Goal: Information Seeking & Learning: Learn about a topic

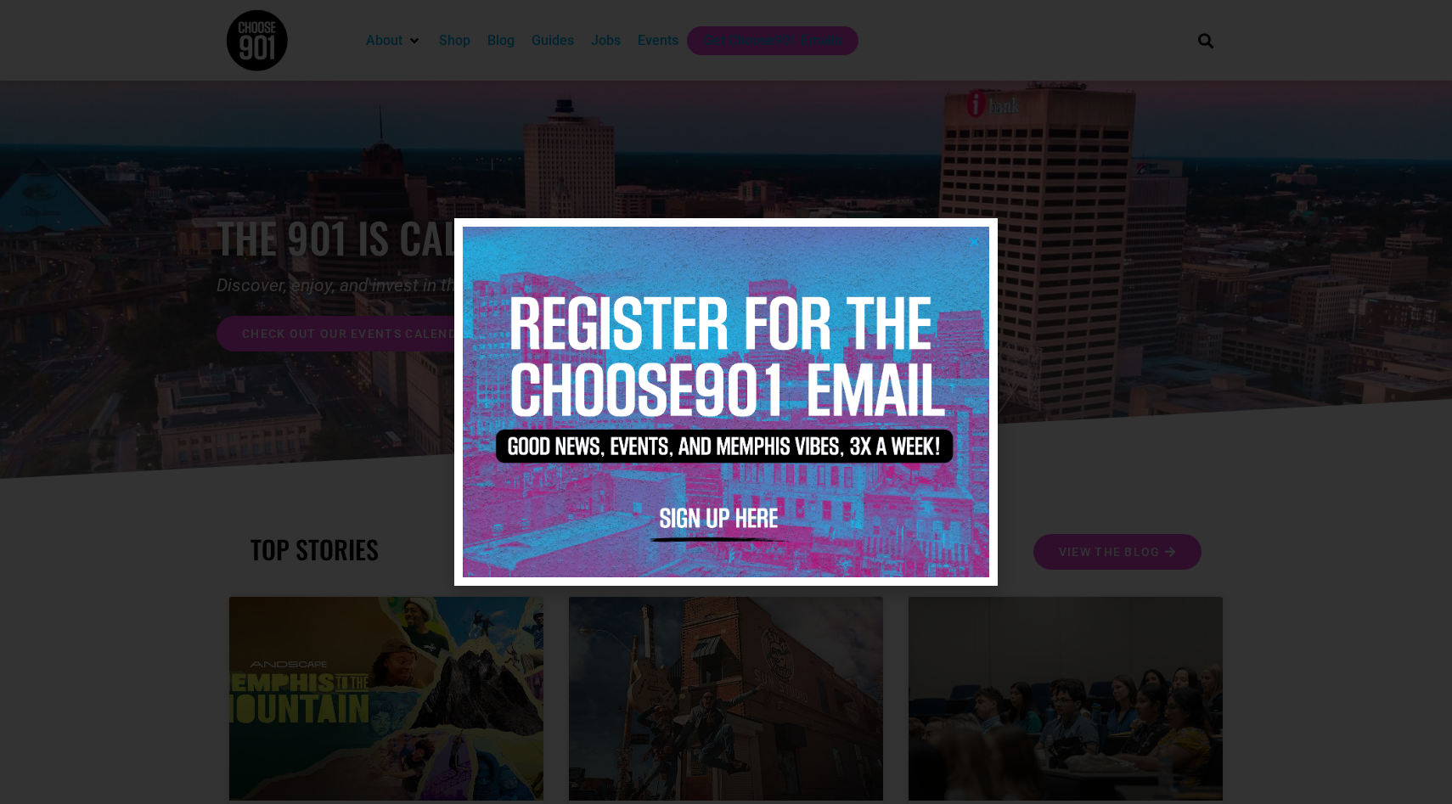
click at [982, 239] on img at bounding box center [726, 402] width 526 height 351
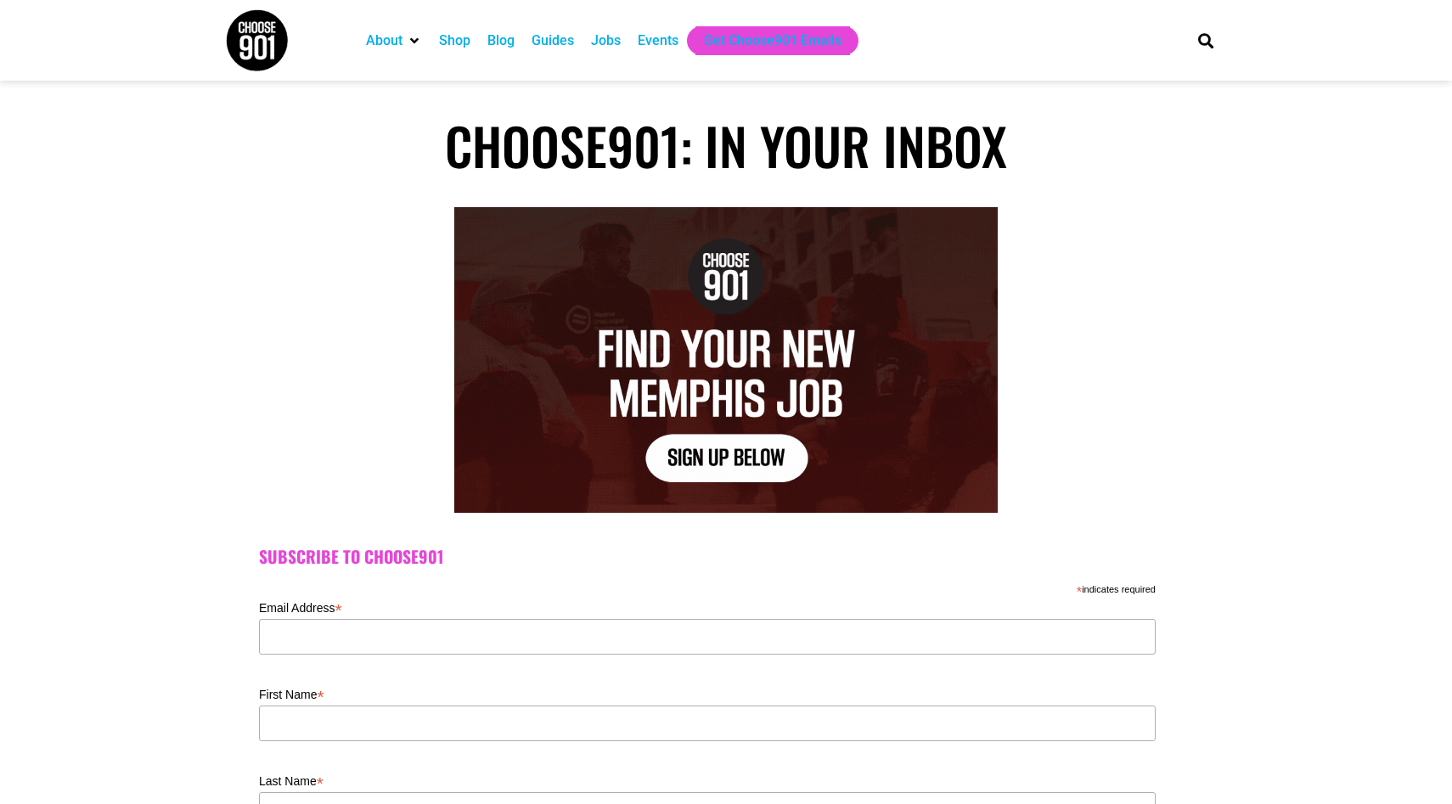
click at [667, 41] on div "Events" at bounding box center [658, 41] width 41 height 20
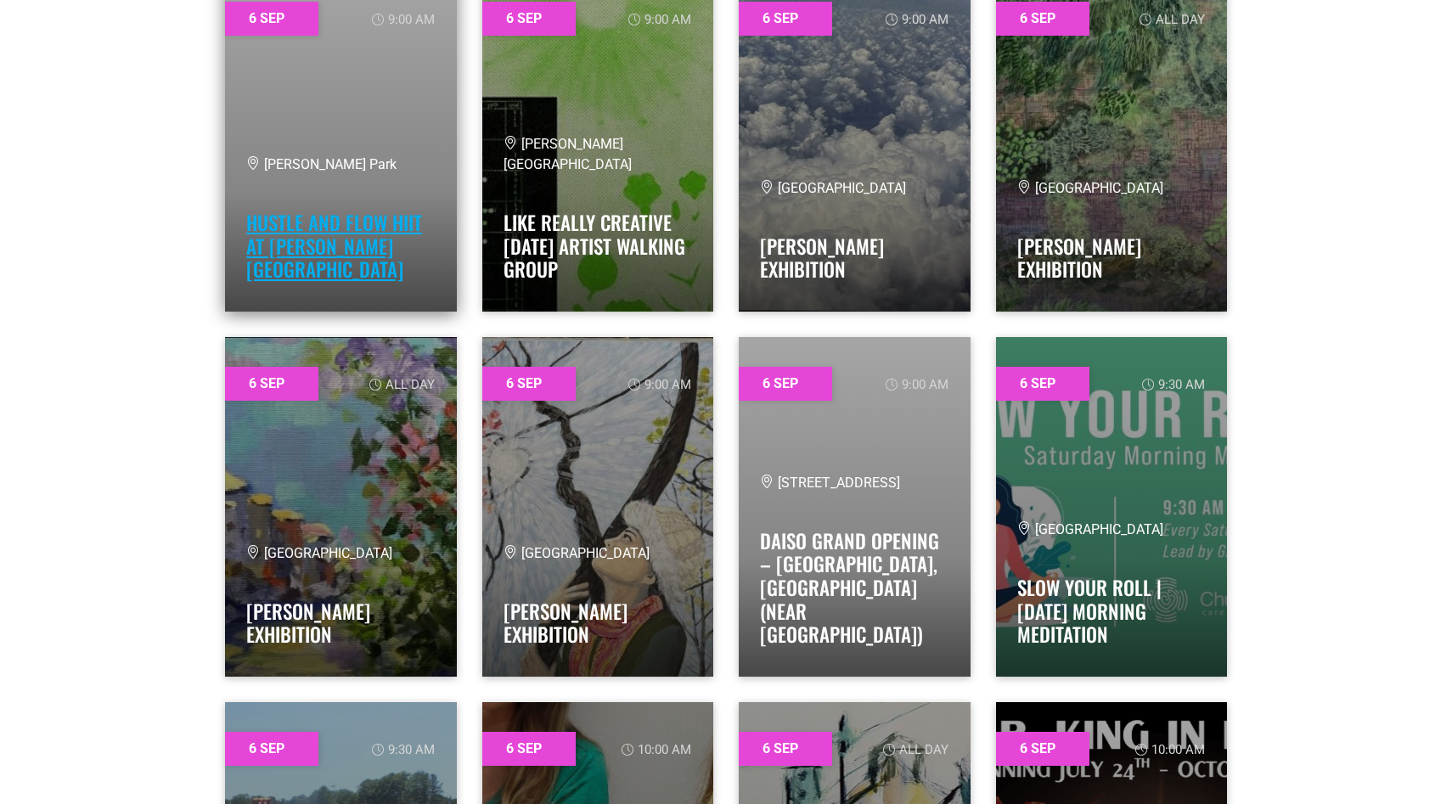
scroll to position [3632, 0]
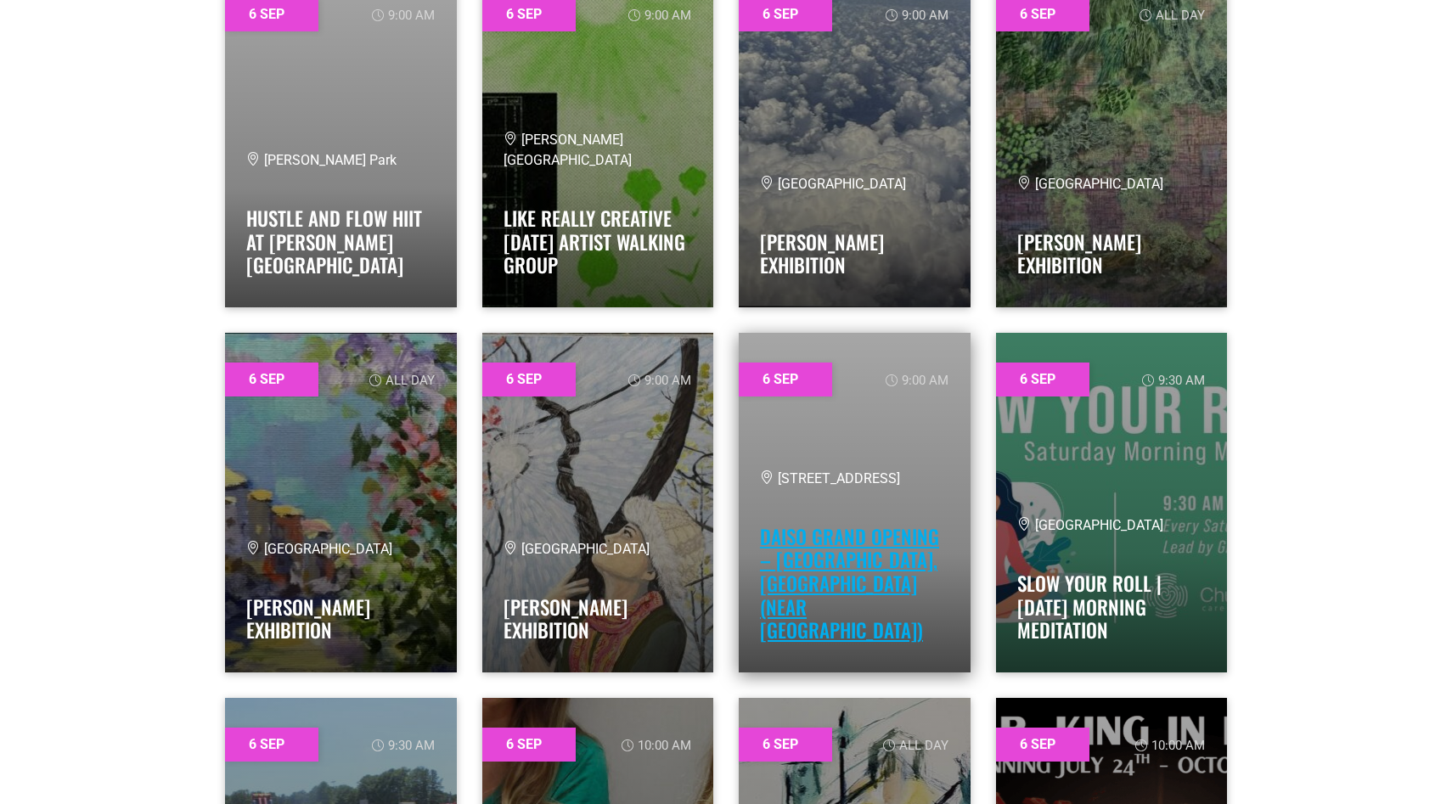
click at [823, 611] on link "Daiso Grand Opening – [GEOGRAPHIC_DATA], [GEOGRAPHIC_DATA] (near [GEOGRAPHIC_DA…" at bounding box center [849, 583] width 179 height 122
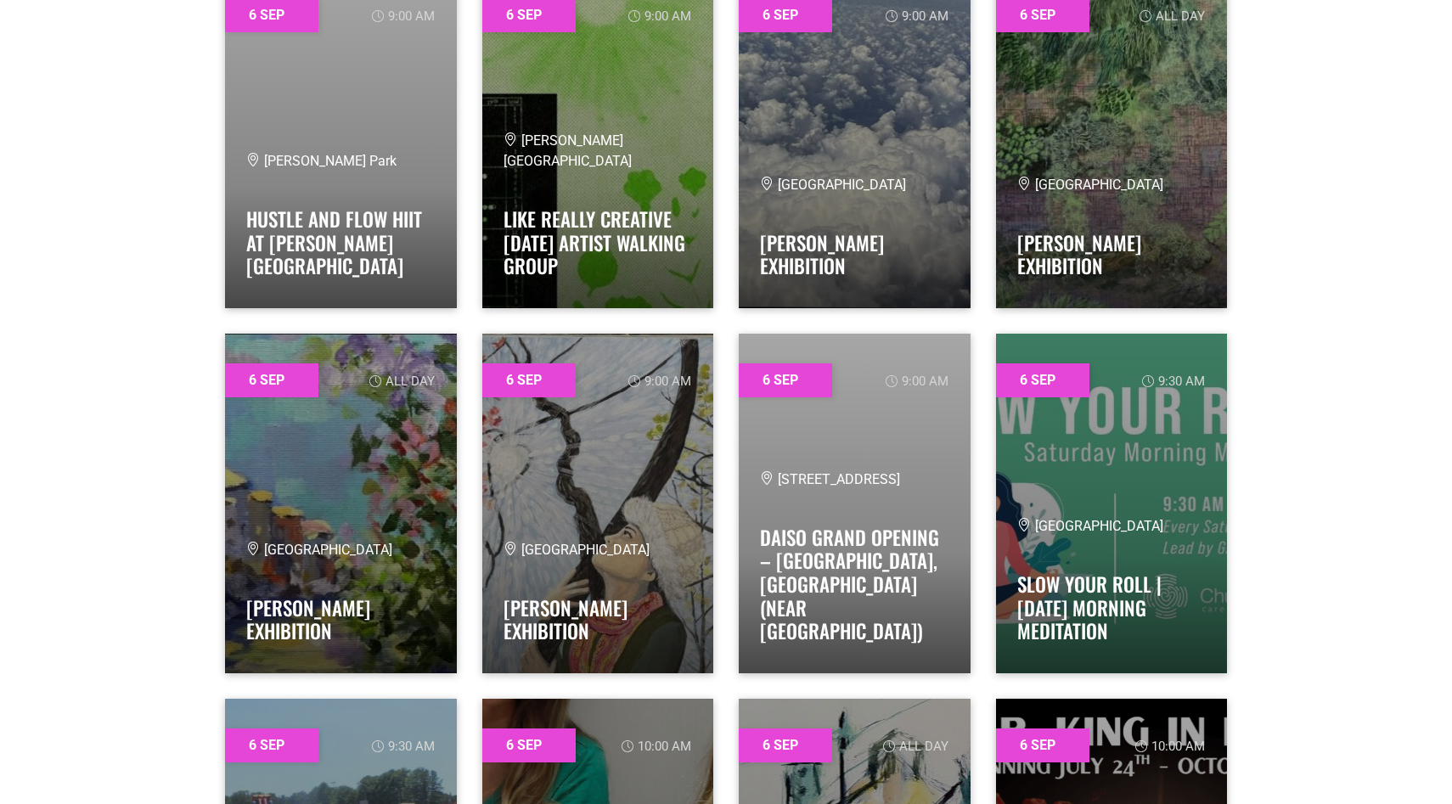
scroll to position [3632, 0]
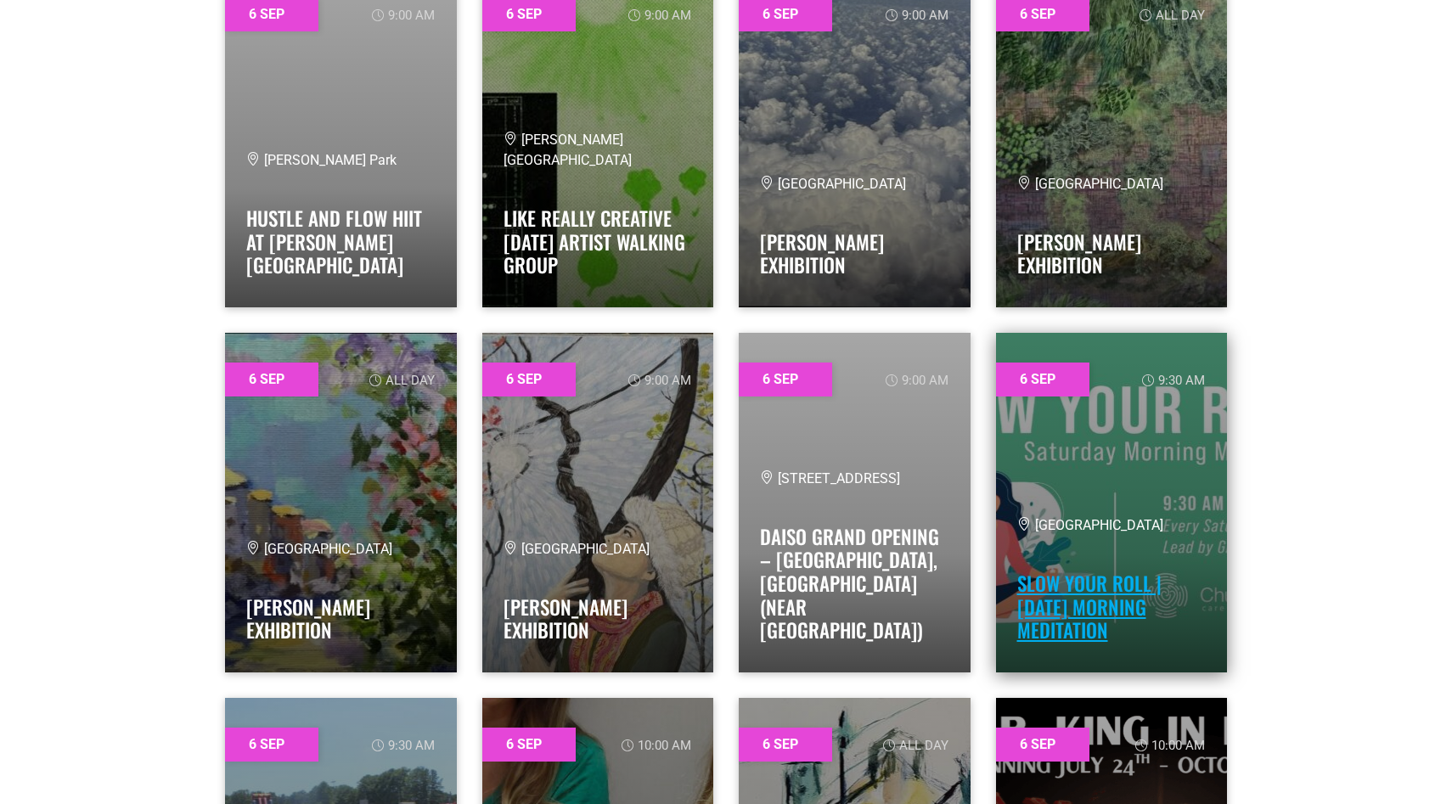
click at [1042, 590] on link "Slow Your Roll | [DATE] Morning Meditation" at bounding box center [1089, 607] width 144 height 76
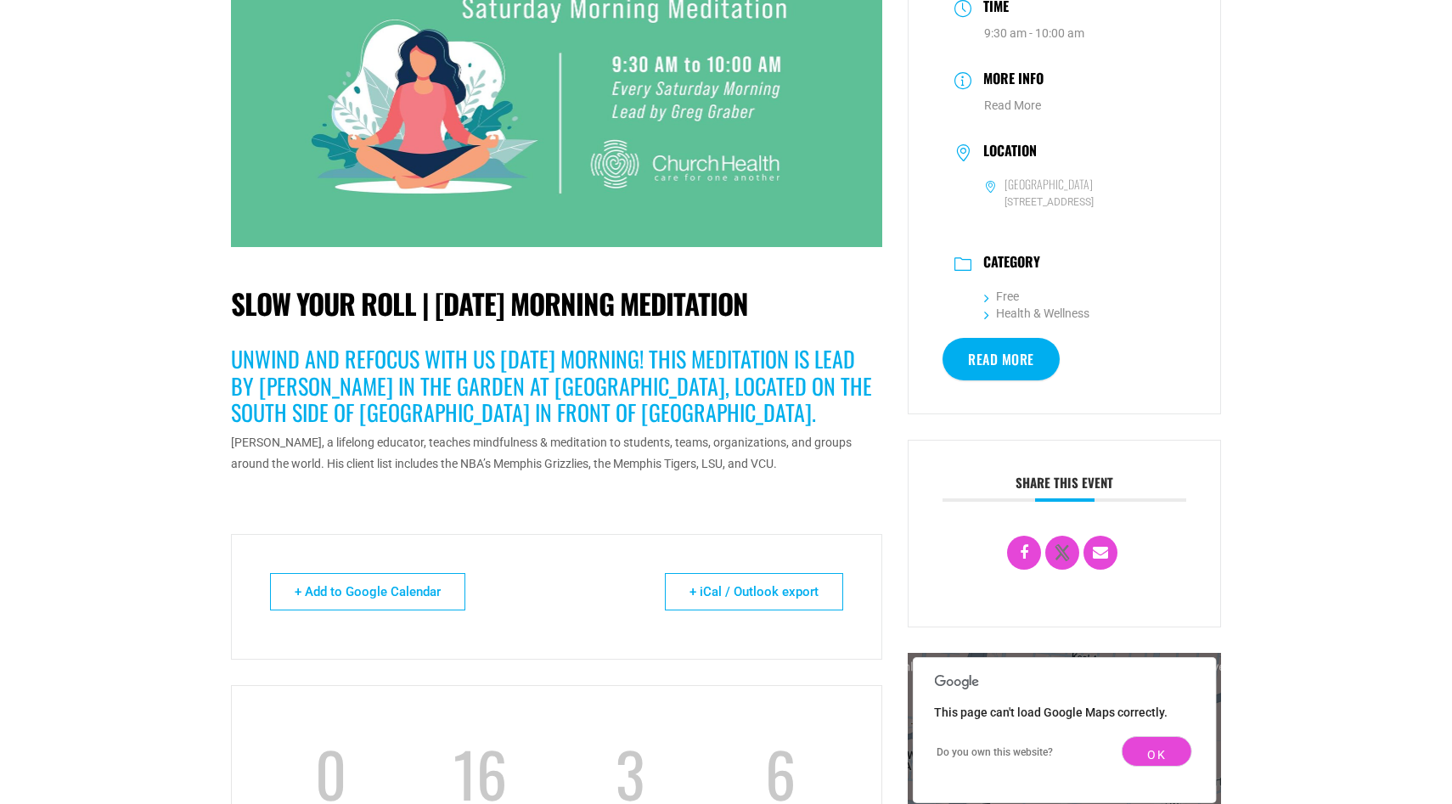
scroll to position [227, 0]
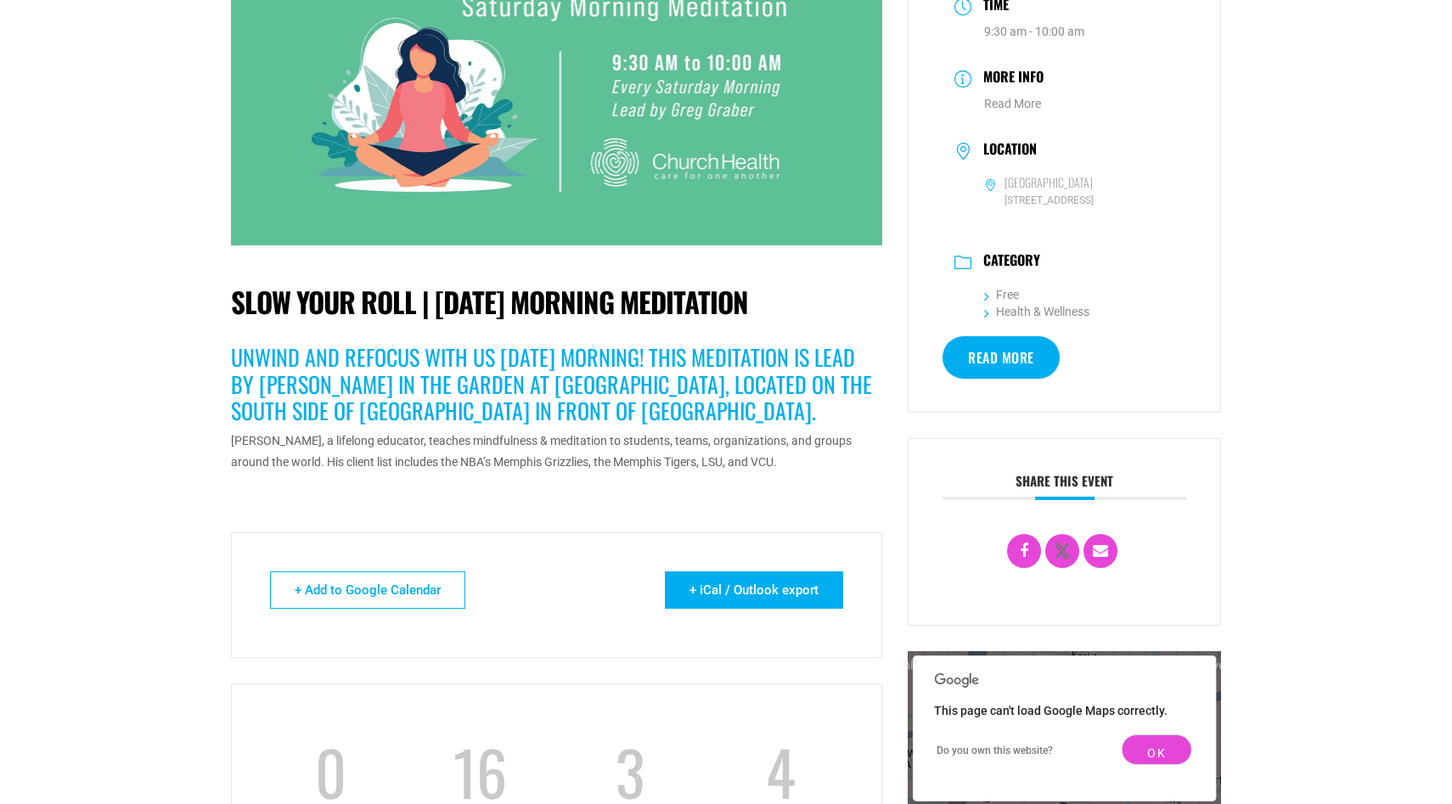
click at [705, 587] on link "+ iCal / Outlook export" at bounding box center [754, 589] width 178 height 37
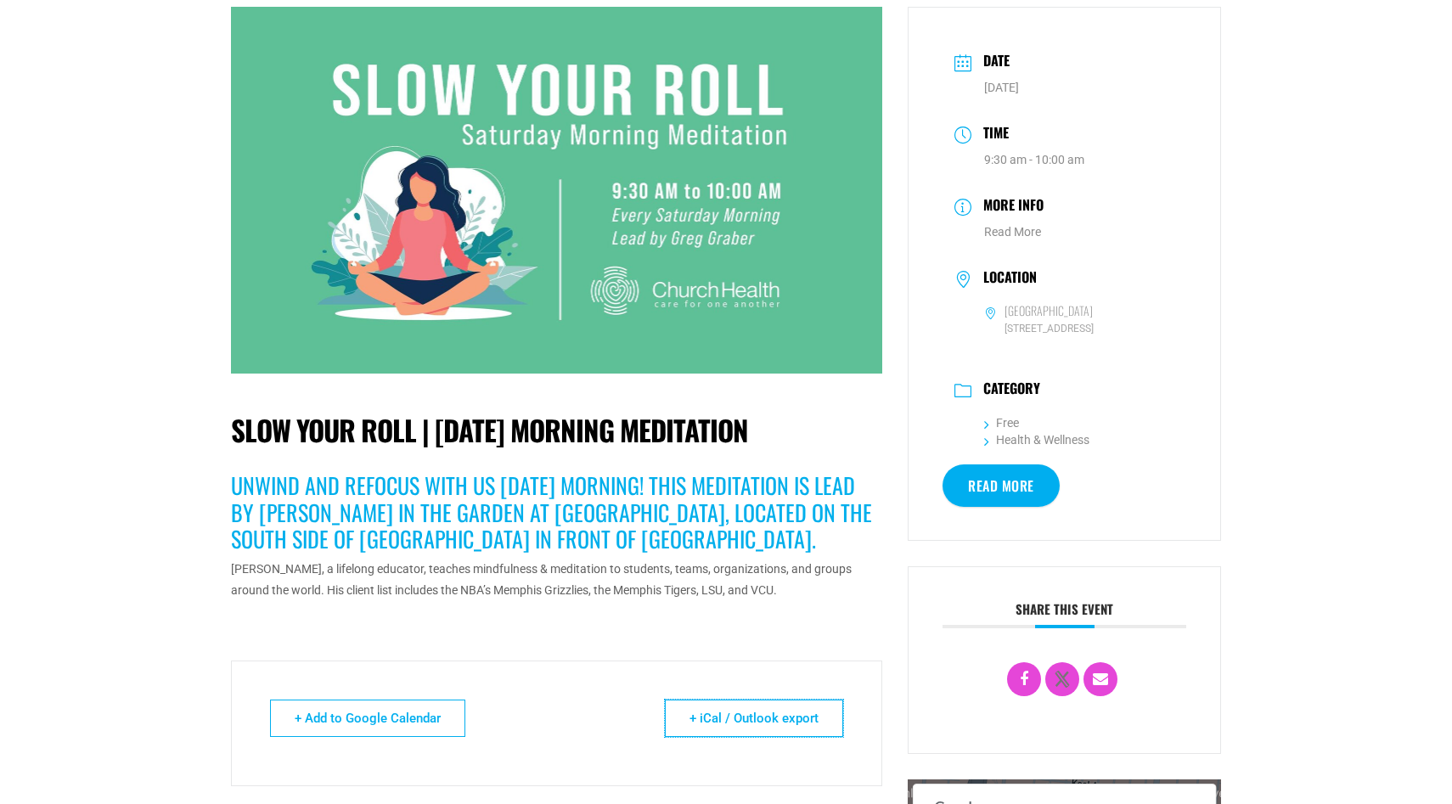
scroll to position [93, 0]
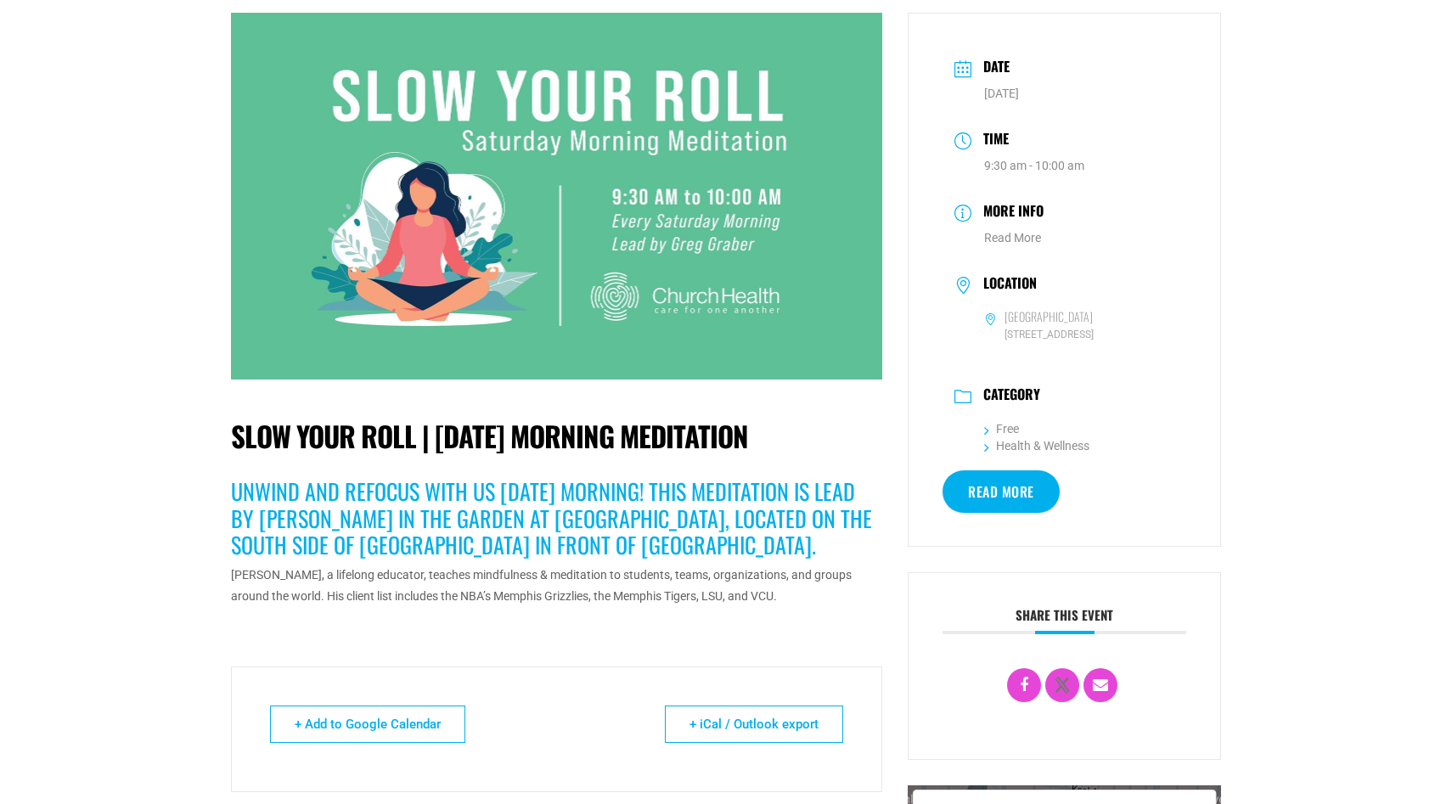
click at [993, 503] on link "Read More" at bounding box center [1000, 491] width 117 height 42
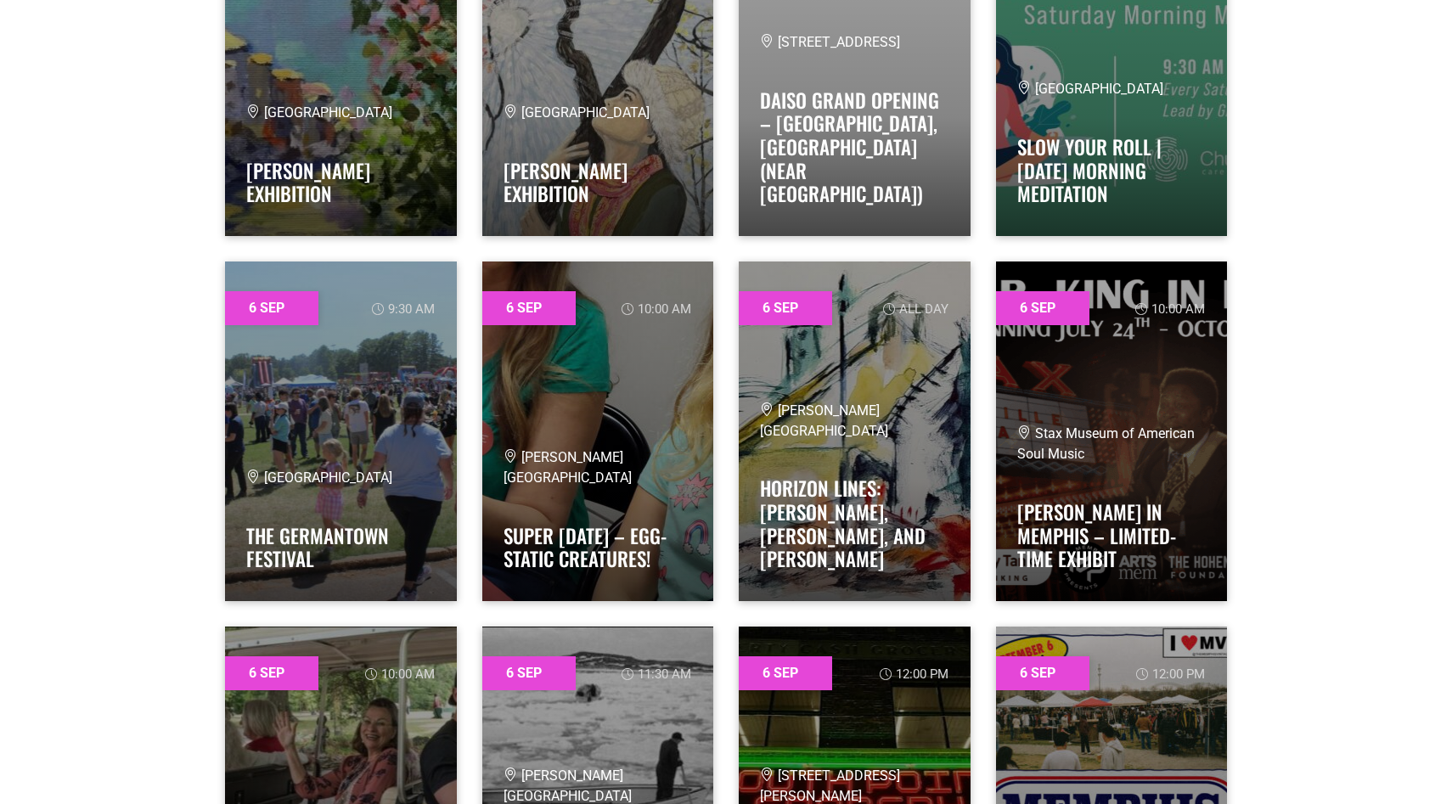
scroll to position [4075, 0]
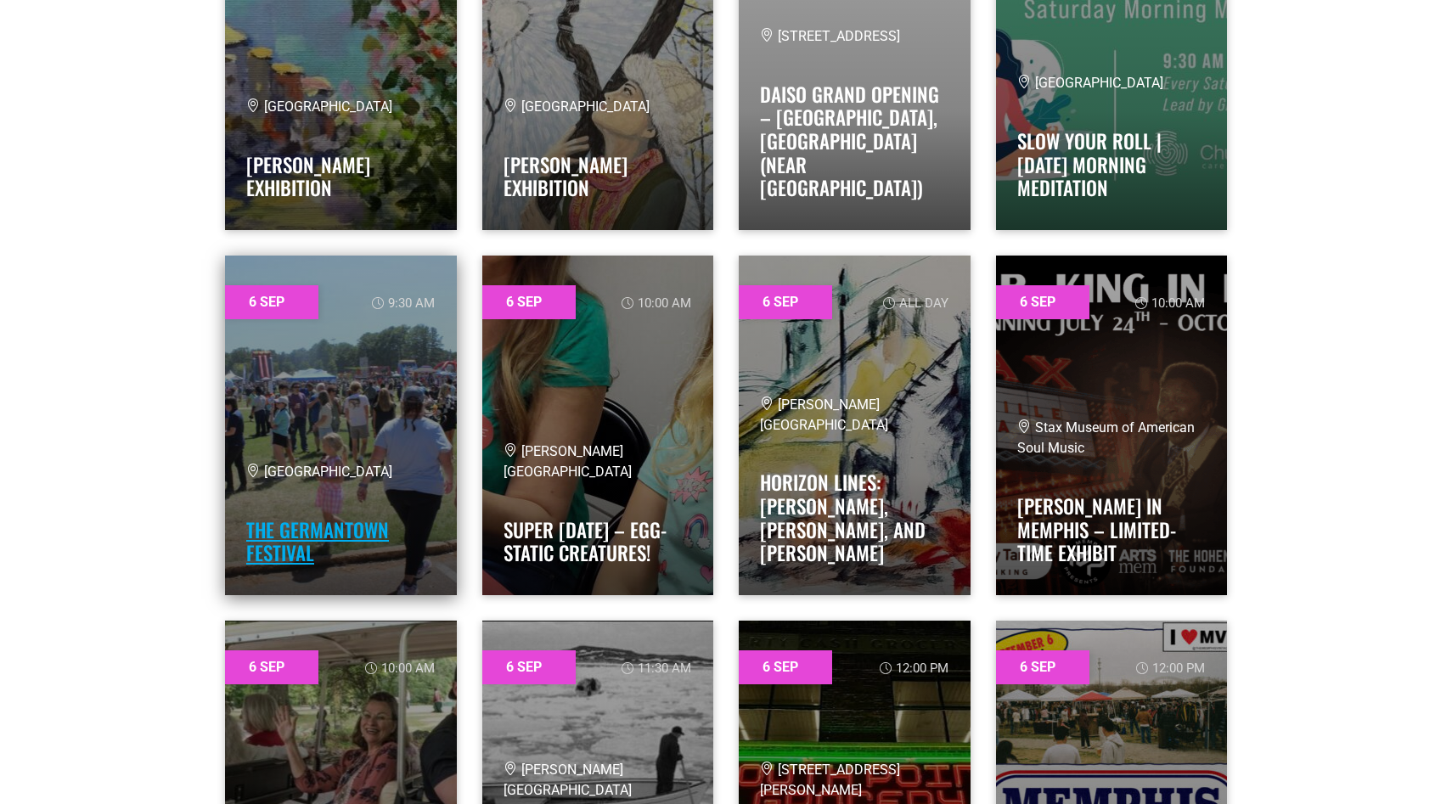
click at [285, 553] on link "The Germantown Festival" at bounding box center [317, 541] width 143 height 53
